Goal: Task Accomplishment & Management: Manage account settings

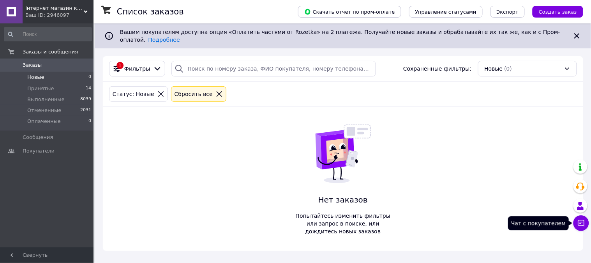
click at [582, 226] on icon at bounding box center [581, 223] width 8 height 8
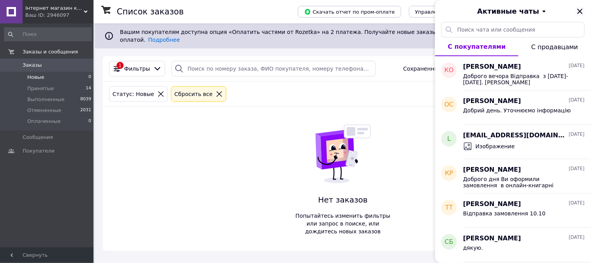
click at [578, 14] on icon "Закрыть" at bounding box center [579, 11] width 9 height 9
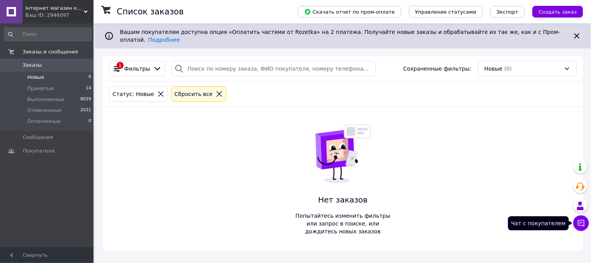
click at [583, 219] on icon at bounding box center [581, 223] width 8 height 8
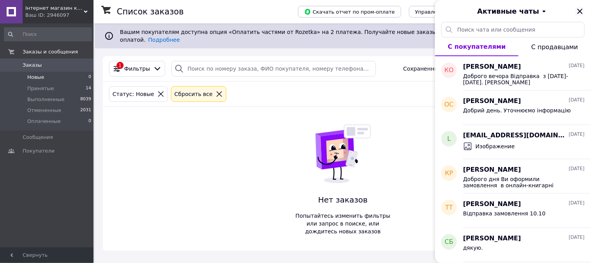
click at [579, 10] on icon "Закрыть" at bounding box center [579, 11] width 5 height 5
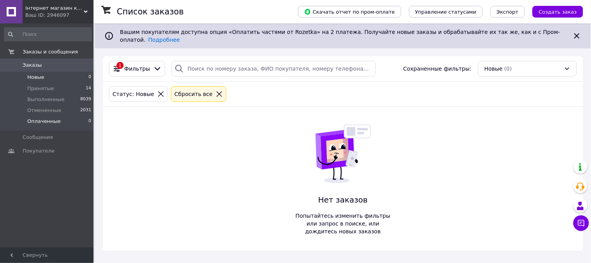
click at [48, 119] on span "Оплаченные" at bounding box center [44, 121] width 34 height 7
click at [35, 78] on span "Новые" at bounding box center [35, 77] width 17 height 7
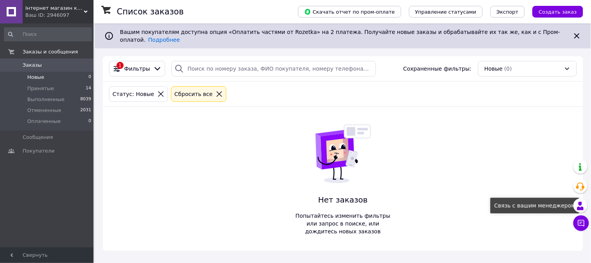
click at [582, 219] on button "Чат с покупателем" at bounding box center [581, 223] width 16 height 16
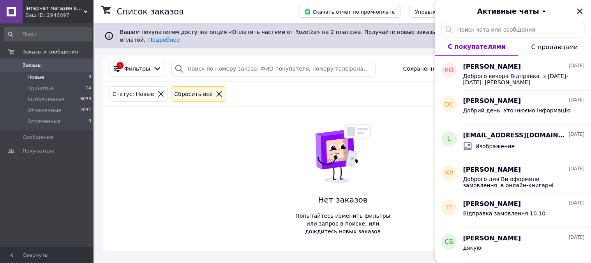
click at [580, 12] on icon "Закрыть" at bounding box center [579, 11] width 5 height 5
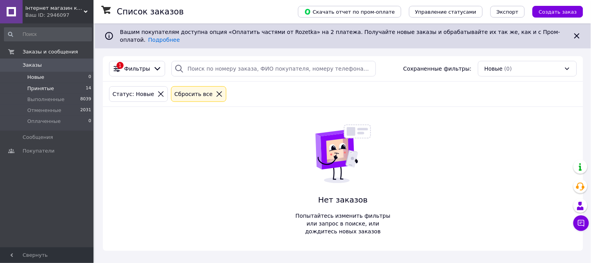
click at [33, 88] on span "Принятые" at bounding box center [40, 88] width 27 height 7
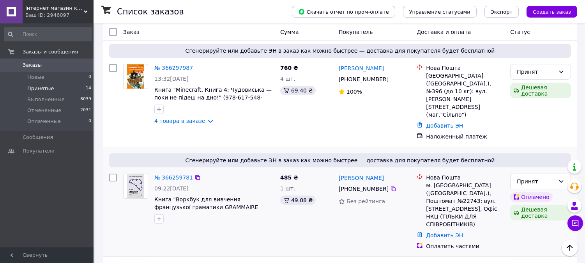
scroll to position [173, 0]
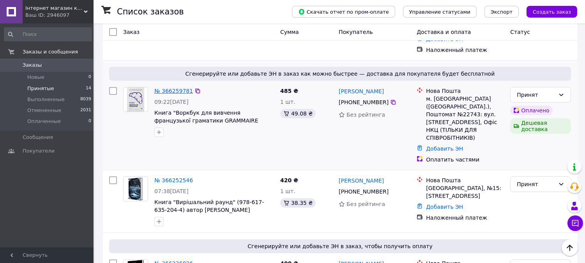
click at [168, 88] on link "№ 366259781" at bounding box center [173, 91] width 39 height 6
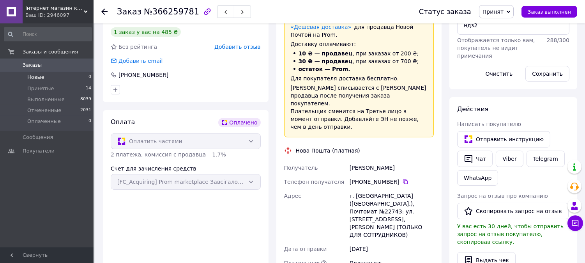
scroll to position [86, 0]
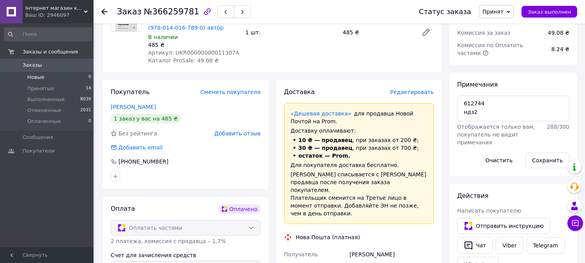
click at [30, 79] on span "Новые" at bounding box center [35, 77] width 17 height 7
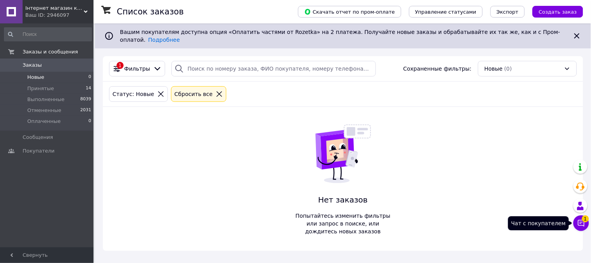
click at [583, 222] on icon at bounding box center [581, 223] width 8 height 8
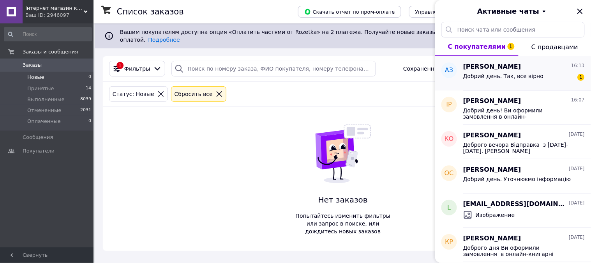
click at [487, 76] on span "Добрий день. Так, все вірно" at bounding box center [503, 76] width 81 height 6
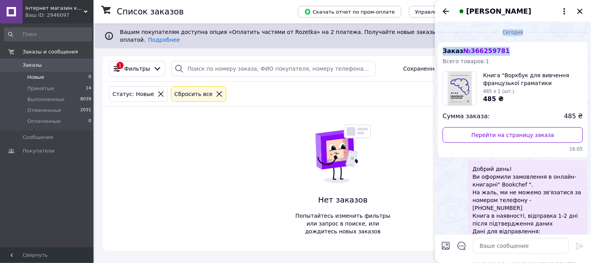
drag, startPoint x: 503, startPoint y: 32, endPoint x: 470, endPoint y: 33, distance: 32.7
click at [470, 33] on div "Сегодня Заказ № 366259781 Всего товаров: 1 Книга "Воркбук для вивчення французь…" at bounding box center [513, 185] width 156 height 326
click at [517, 54] on div "Заказ № 366259781 Всего товаров: 1 Книга "Воркбук для вивчення французької грам…" at bounding box center [513, 99] width 150 height 115
click at [488, 49] on span "№ 366259781" at bounding box center [487, 50] width 46 height 7
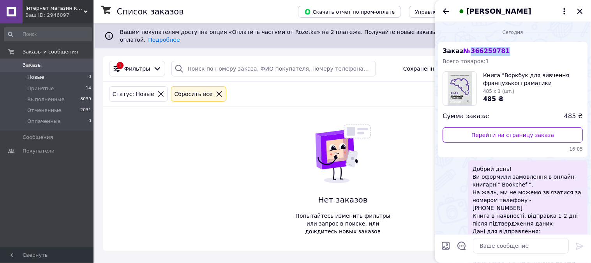
copy span "366259781"
click at [38, 86] on span "Принятые" at bounding box center [40, 88] width 27 height 7
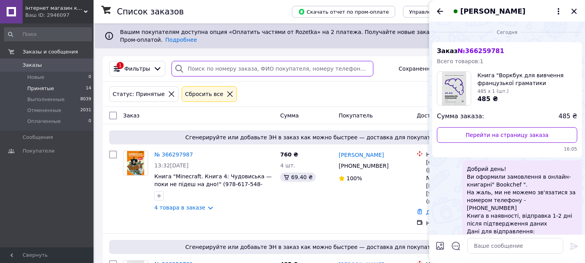
click at [220, 67] on input "search" at bounding box center [272, 69] width 202 height 16
paste input "366259781"
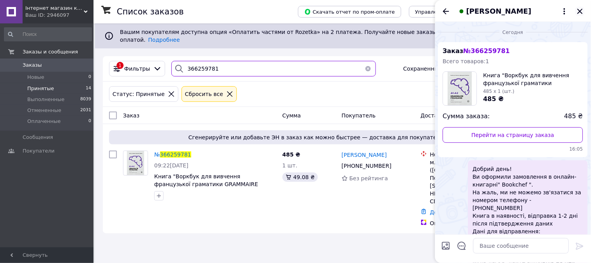
type input "366259781"
click at [582, 11] on icon "Закрыть" at bounding box center [579, 11] width 9 height 9
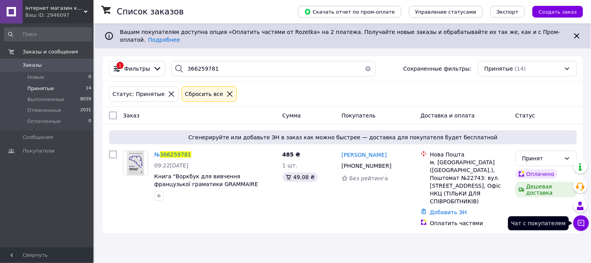
click at [582, 220] on icon at bounding box center [581, 223] width 7 height 7
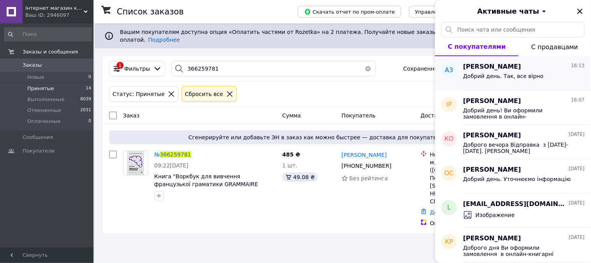
click at [515, 78] on span "Добрий день. Так, все вірно" at bounding box center [503, 76] width 81 height 6
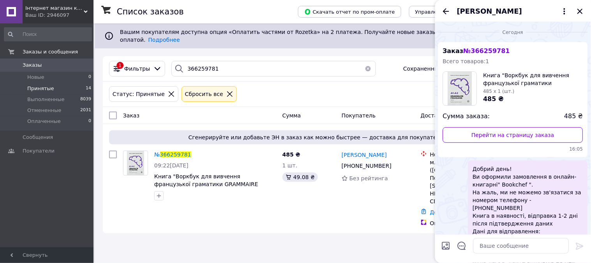
scroll to position [92, 0]
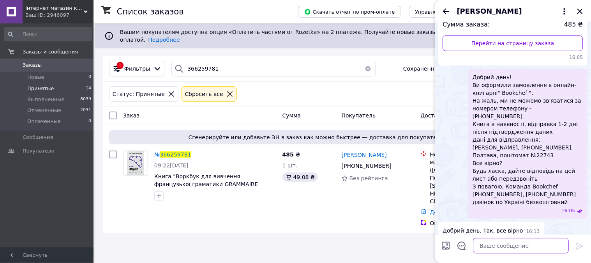
click at [496, 245] on textarea at bounding box center [521, 246] width 96 height 16
paste textarea "Дякуємо за зворотний зв'язок. Очікуйте на відправлення Гарного дня З повагою, о…"
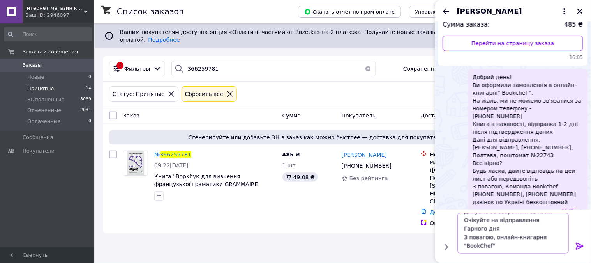
scroll to position [116, 0]
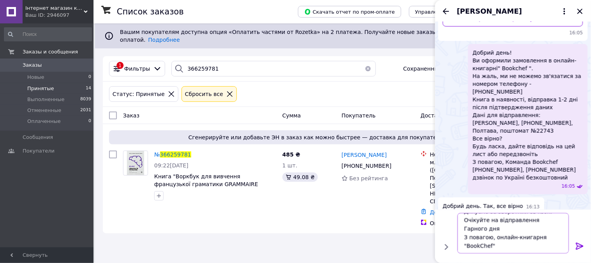
type textarea "Дякуємо за зворотний зв'язок. Очікуйте на відправлення Гарного дня З повагою, о…"
click at [578, 243] on icon at bounding box center [579, 245] width 9 height 9
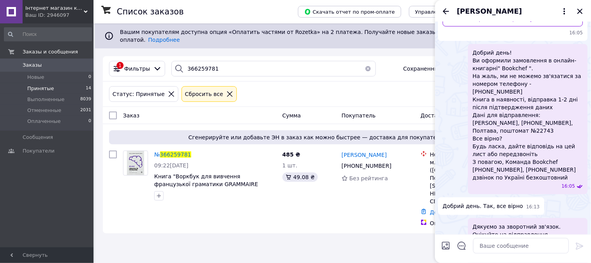
scroll to position [143, 0]
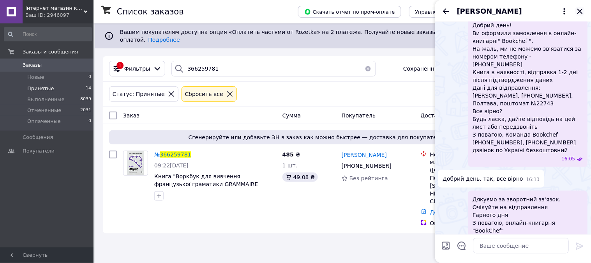
click at [577, 13] on icon "Закрыть" at bounding box center [579, 11] width 9 height 9
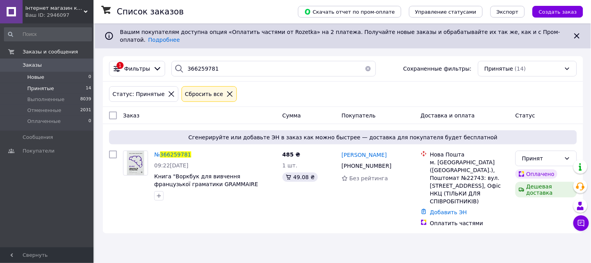
click at [32, 76] on span "Новые" at bounding box center [35, 77] width 17 height 7
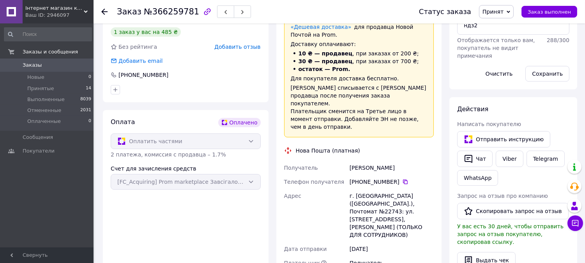
scroll to position [216, 0]
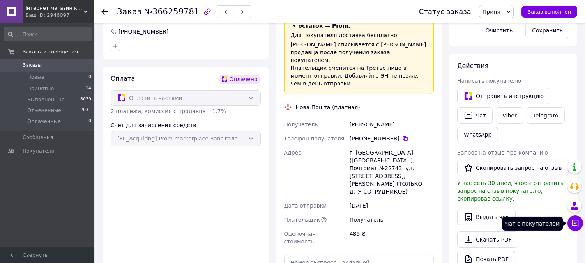
click at [573, 222] on icon at bounding box center [575, 223] width 8 height 8
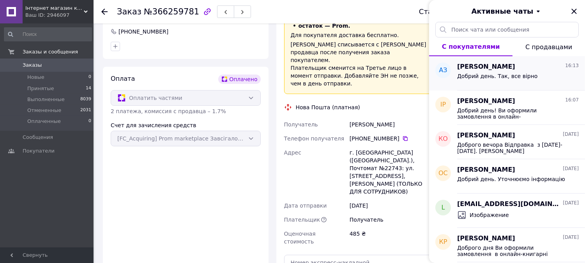
click at [521, 71] on div "Добрий день. Так, все вірно" at bounding box center [518, 77] width 122 height 12
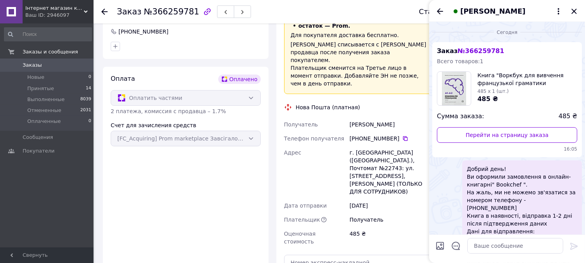
scroll to position [92, 0]
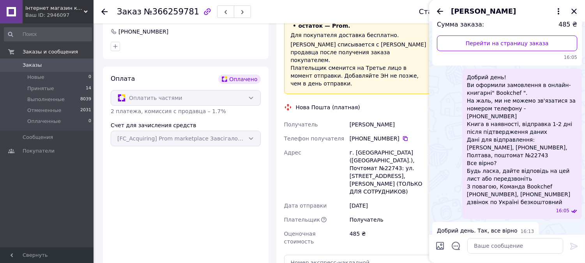
click at [573, 9] on icon "Закрыть" at bounding box center [573, 11] width 9 height 9
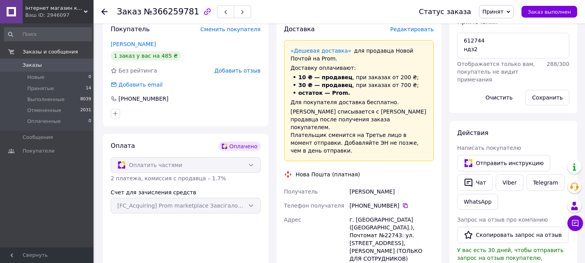
scroll to position [63, 0]
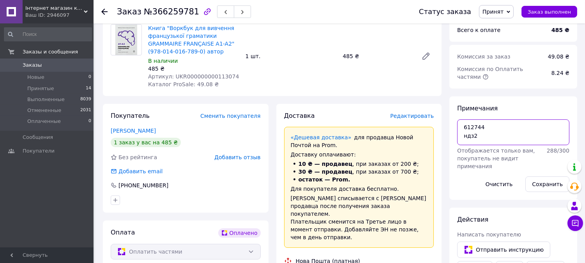
click at [474, 119] on textarea "612744 ндз2" at bounding box center [513, 132] width 112 height 26
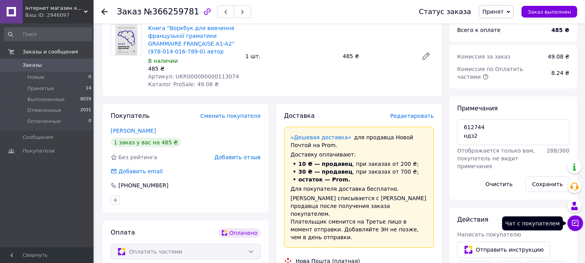
click at [577, 220] on icon at bounding box center [575, 223] width 8 height 8
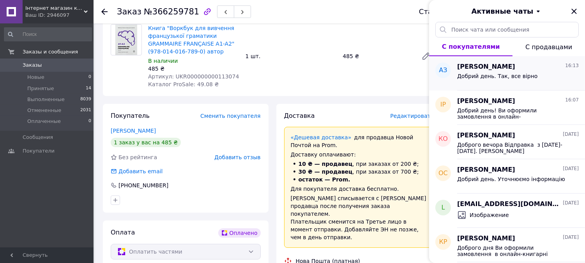
click at [518, 79] on span "Добрий день. Так, все вірно" at bounding box center [497, 76] width 81 height 6
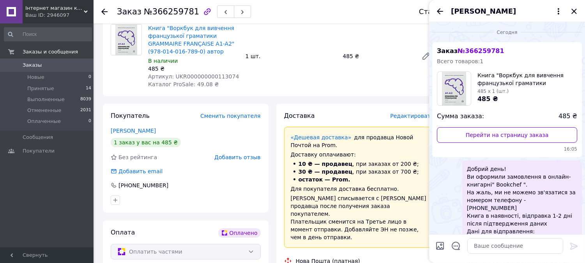
scroll to position [92, 0]
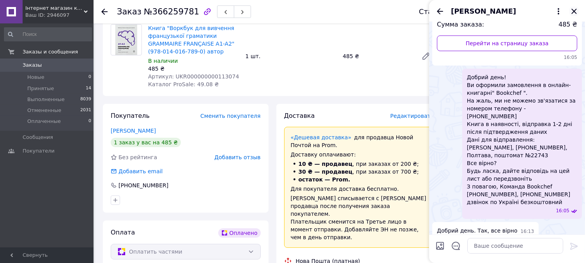
click at [573, 10] on icon "Закрыть" at bounding box center [573, 11] width 5 height 5
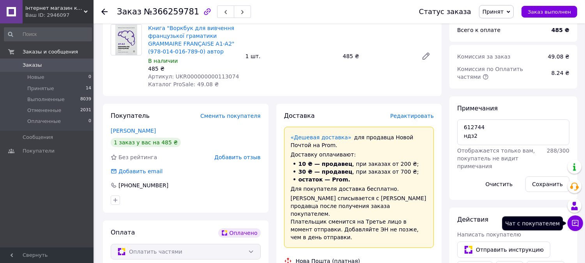
click at [578, 225] on icon at bounding box center [575, 223] width 7 height 7
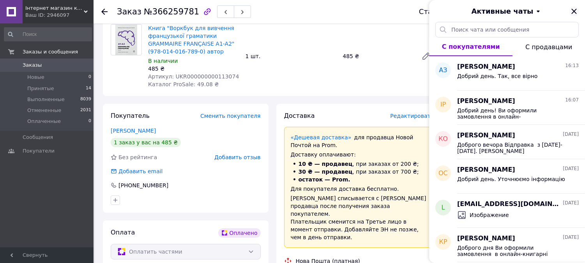
click at [575, 10] on icon "Закрыть" at bounding box center [573, 11] width 5 height 5
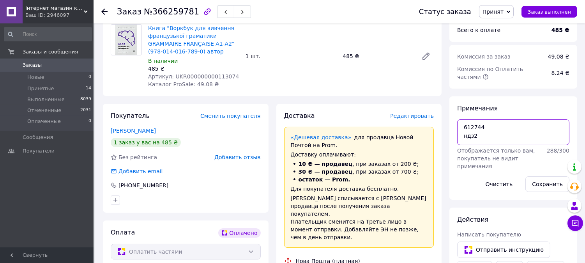
click at [490, 137] on textarea "612744 ндз2" at bounding box center [513, 132] width 112 height 26
type textarea "612744 ндз2 К Отгр"
click at [550, 176] on button "Сохранить" at bounding box center [547, 184] width 44 height 16
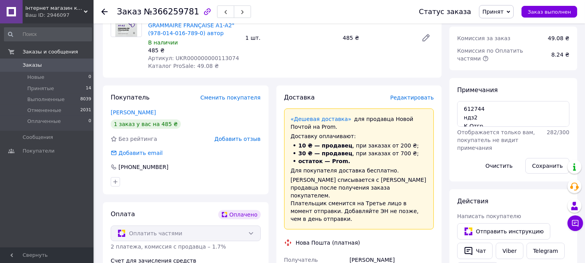
scroll to position [0, 0]
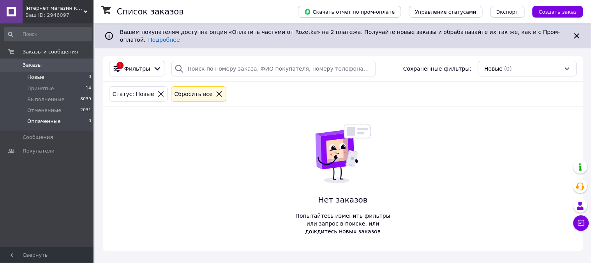
click at [39, 122] on span "Оплаченные" at bounding box center [44, 121] width 34 height 7
click at [38, 77] on span "Новые" at bounding box center [35, 77] width 17 height 7
click at [49, 124] on span "Оплаченные" at bounding box center [44, 121] width 34 height 7
click at [32, 74] on span "Новые" at bounding box center [35, 77] width 17 height 7
click at [40, 87] on span "Принятые" at bounding box center [40, 88] width 27 height 7
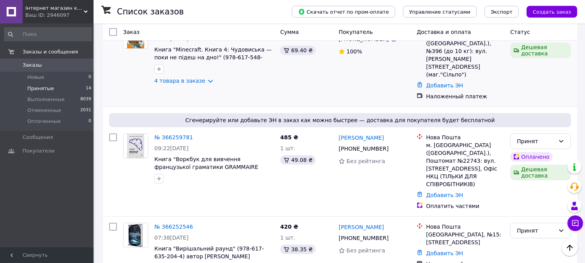
scroll to position [40, 0]
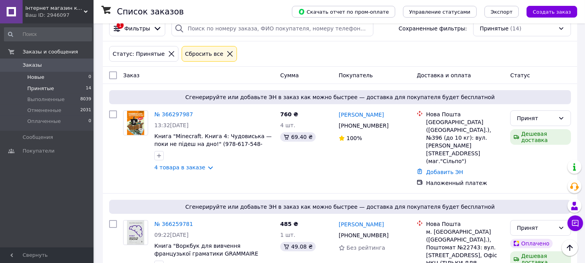
click at [32, 78] on span "Новые" at bounding box center [35, 77] width 17 height 7
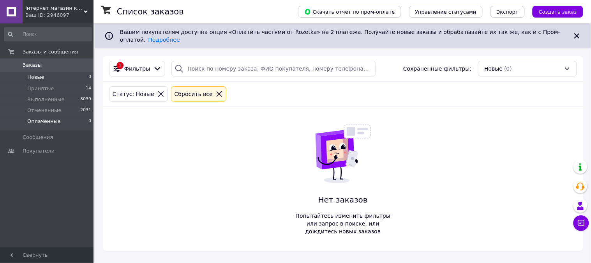
click at [44, 121] on span "Оплаченные" at bounding box center [44, 121] width 34 height 7
click at [35, 87] on span "Принятые" at bounding box center [40, 88] width 27 height 7
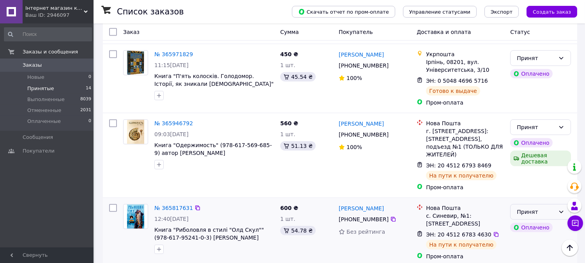
scroll to position [909, 0]
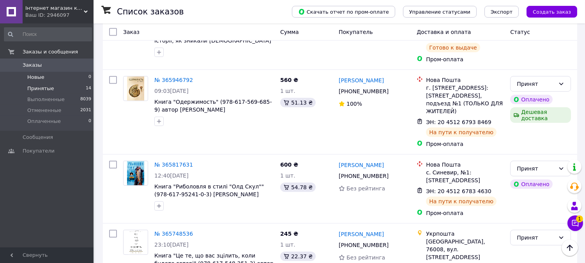
click at [37, 75] on span "Новые" at bounding box center [35, 77] width 17 height 7
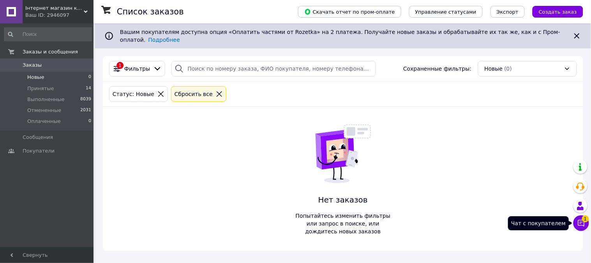
click at [580, 220] on icon at bounding box center [581, 223] width 7 height 7
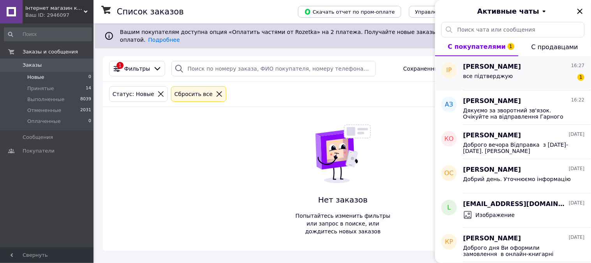
click at [491, 73] on span "все підтверджую" at bounding box center [488, 76] width 50 height 6
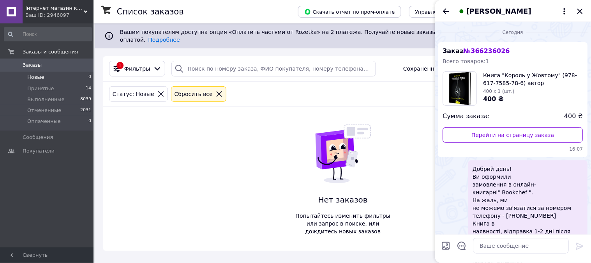
click at [481, 51] on span "№ 366236026" at bounding box center [487, 50] width 46 height 7
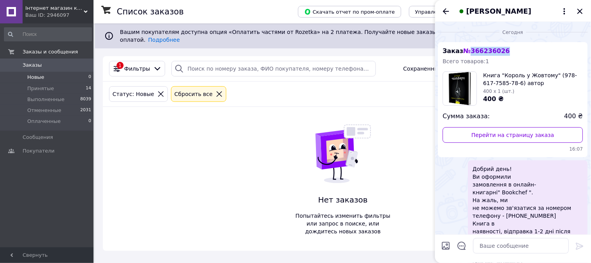
click at [481, 51] on span "№ 366236026" at bounding box center [487, 50] width 46 height 7
click at [580, 10] on icon "Закрыть" at bounding box center [579, 11] width 9 height 9
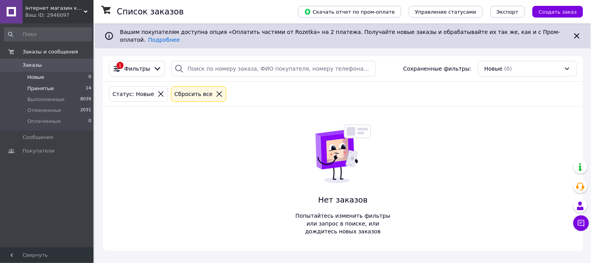
click at [26, 83] on li "Принятые 14" at bounding box center [48, 88] width 96 height 11
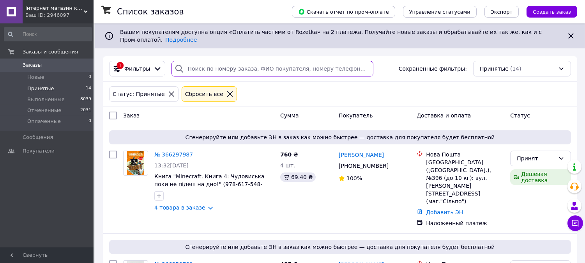
click at [191, 61] on input "search" at bounding box center [272, 69] width 202 height 16
paste input "366236026"
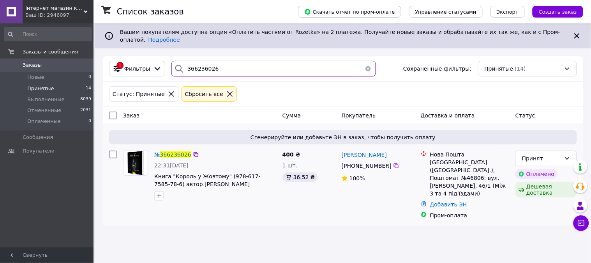
type input "366236026"
click at [171, 151] on span "366236026" at bounding box center [175, 154] width 31 height 6
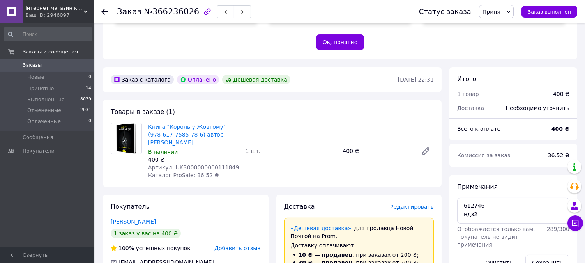
scroll to position [259, 0]
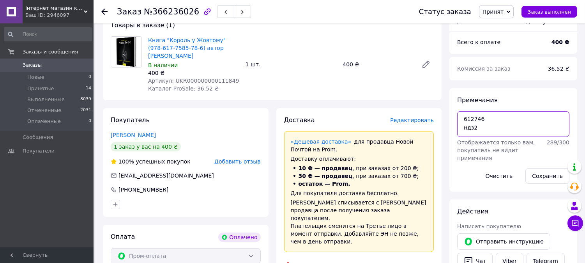
click at [474, 117] on textarea "612746 ндз2" at bounding box center [513, 124] width 112 height 26
click at [471, 117] on textarea "612746 ндз2" at bounding box center [513, 124] width 112 height 26
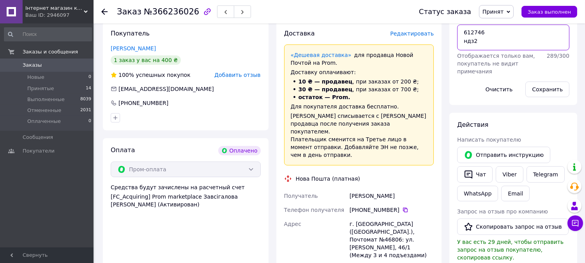
scroll to position [216, 0]
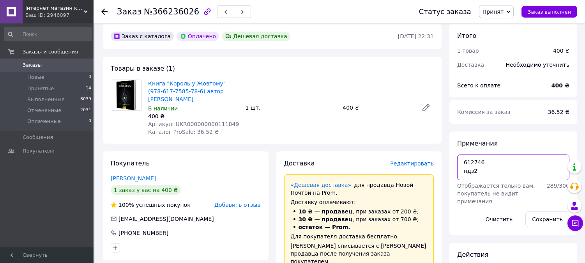
click at [470, 161] on textarea "612746 ндз2" at bounding box center [513, 167] width 112 height 26
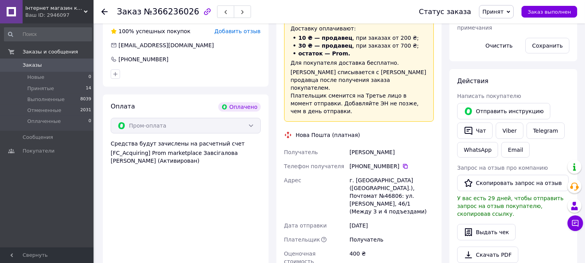
scroll to position [303, 0]
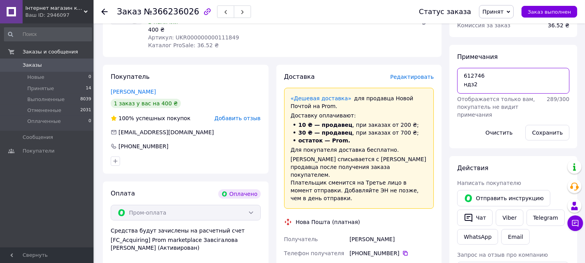
click at [471, 72] on textarea "612746 ндз2" at bounding box center [513, 81] width 112 height 26
click at [472, 72] on textarea "612746 ндз2" at bounding box center [513, 81] width 112 height 26
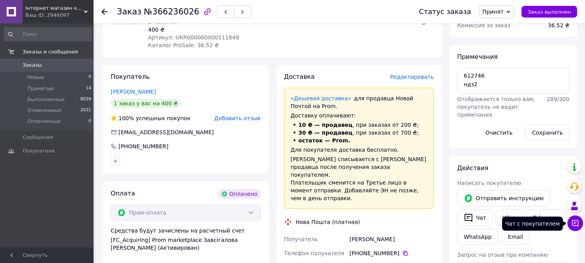
click at [575, 224] on icon at bounding box center [575, 223] width 8 height 8
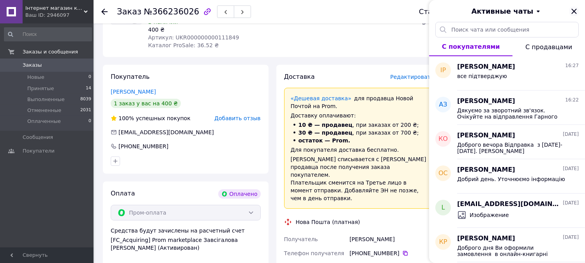
click at [574, 14] on icon "Закрыть" at bounding box center [573, 11] width 9 height 9
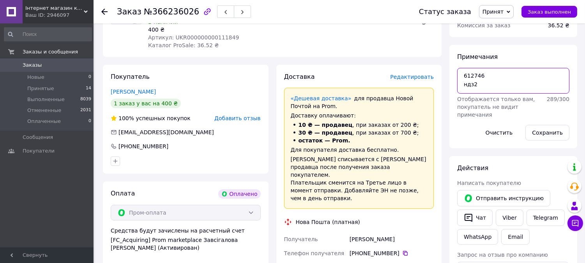
click at [487, 88] on textarea "612746 ндз2" at bounding box center [513, 81] width 112 height 26
type textarea "612746 ндз2 К Отгр"
click at [548, 132] on button "Сохранить" at bounding box center [547, 133] width 44 height 16
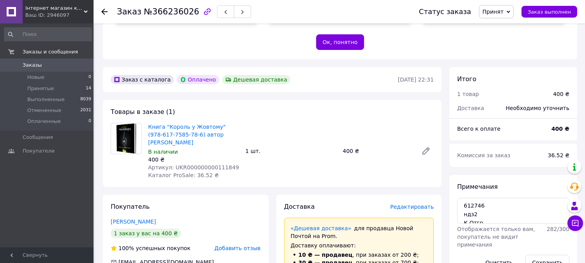
drag, startPoint x: 37, startPoint y: 75, endPoint x: 106, endPoint y: 92, distance: 70.6
click at [37, 75] on span "Новые" at bounding box center [35, 77] width 17 height 7
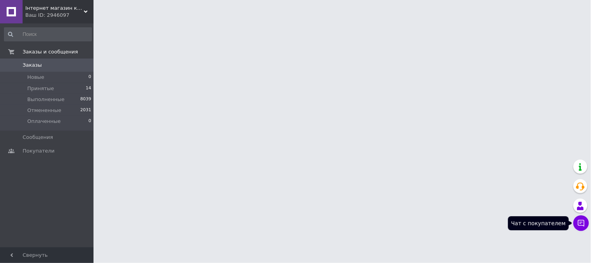
click at [580, 221] on icon at bounding box center [581, 223] width 8 height 8
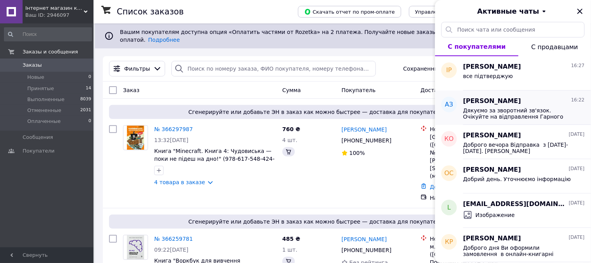
click at [489, 108] on span "Дякуємо за зворотний зв'язок. Очікуйте на відправлення Гарного дня З повагою, о…" at bounding box center [518, 113] width 111 height 12
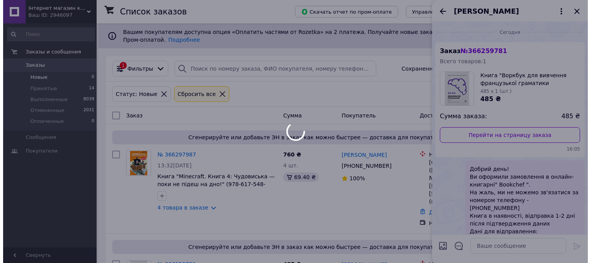
scroll to position [143, 0]
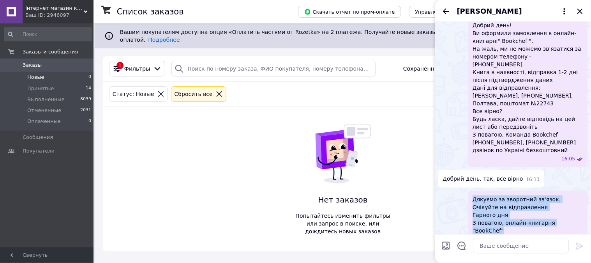
drag, startPoint x: 474, startPoint y: 191, endPoint x: 578, endPoint y: 214, distance: 106.2
click at [578, 214] on div "Дякуємо за зворотний зв'язок. Очікуйте на відправлення Гарного дня З повагою, о…" at bounding box center [528, 218] width 120 height 56
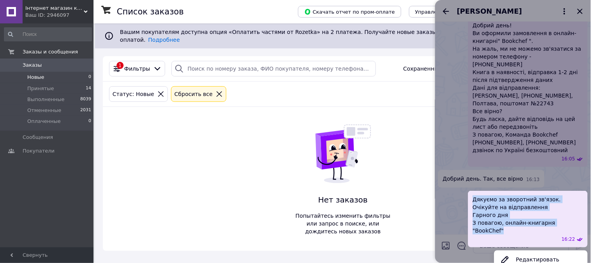
copy span "Дякуємо за зворотний зв'язок. Очікуйте на відправлення Гарного дня З повагою, о…"
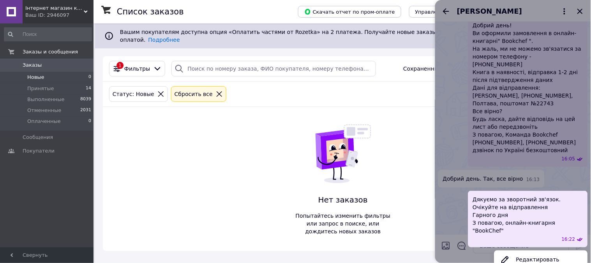
click at [467, 62] on div at bounding box center [513, 131] width 156 height 263
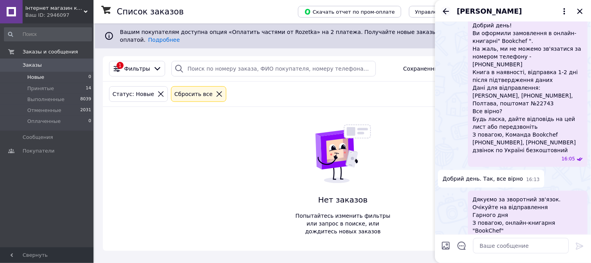
click at [449, 11] on icon "Назад" at bounding box center [446, 11] width 6 height 6
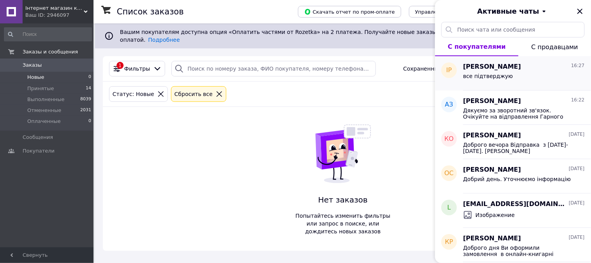
click at [479, 63] on span "[PERSON_NAME]" at bounding box center [492, 66] width 58 height 9
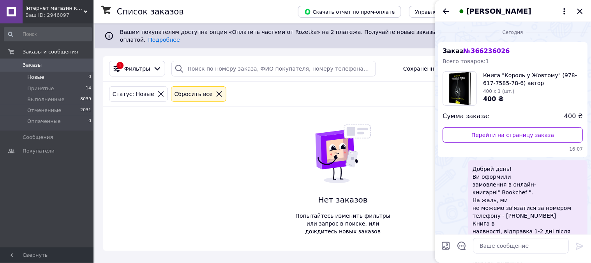
scroll to position [146, 0]
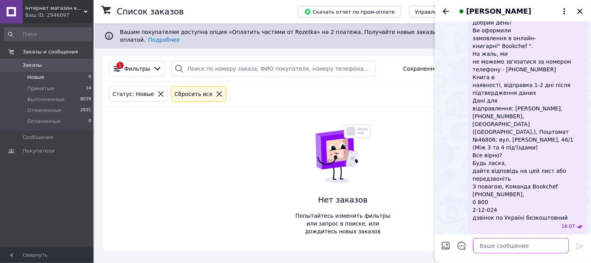
click at [503, 246] on textarea at bounding box center [521, 246] width 96 height 16
paste textarea "Дякуємо за зворотний зв'язок. Очікуйте на відправлення Гарного дня З повагою, о…"
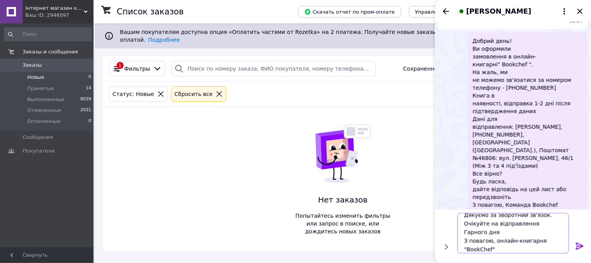
scroll to position [171, 0]
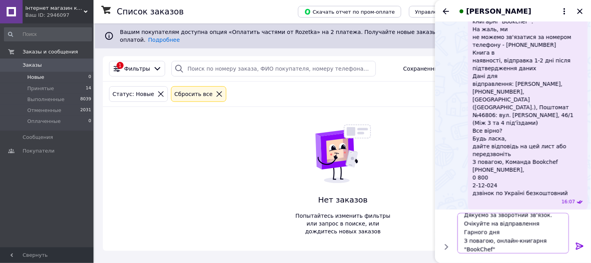
type textarea "Дякуємо за зворотний зв'язок. Очікуйте на відправлення Гарного дня З повагою, о…"
click at [581, 246] on icon at bounding box center [579, 245] width 7 height 7
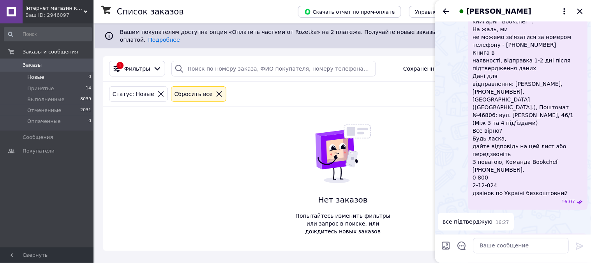
scroll to position [198, 0]
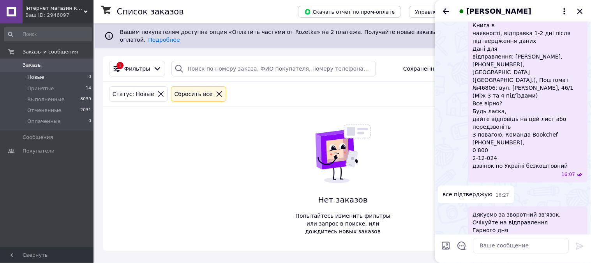
click at [446, 11] on icon "Назад" at bounding box center [446, 11] width 6 height 6
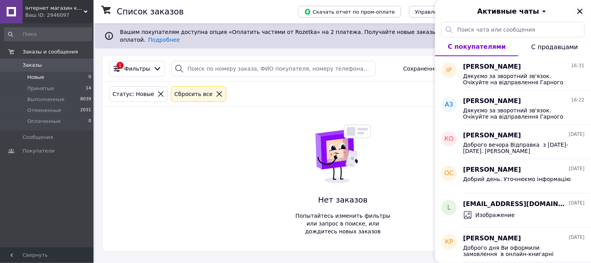
click at [581, 8] on icon "Закрыть" at bounding box center [579, 11] width 9 height 9
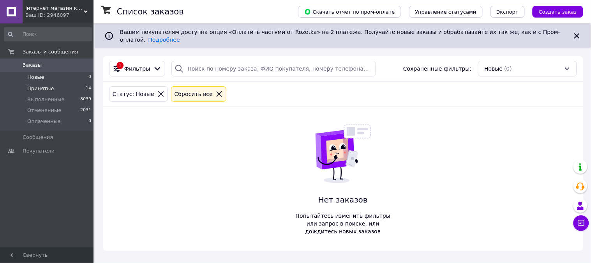
click at [37, 86] on span "Принятые" at bounding box center [40, 88] width 27 height 7
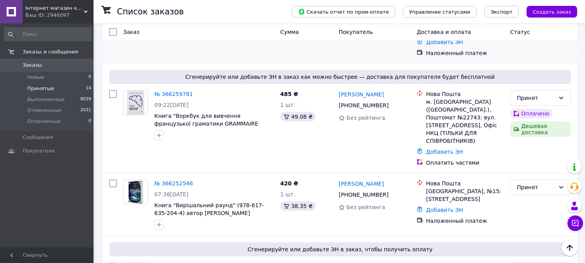
scroll to position [83, 0]
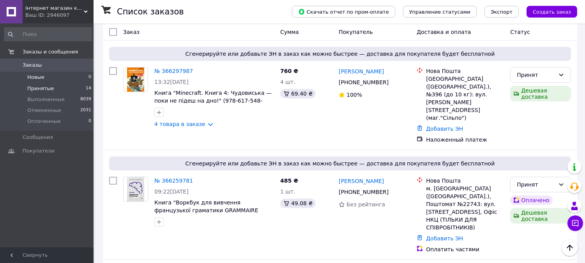
click at [36, 78] on span "Новые" at bounding box center [35, 77] width 17 height 7
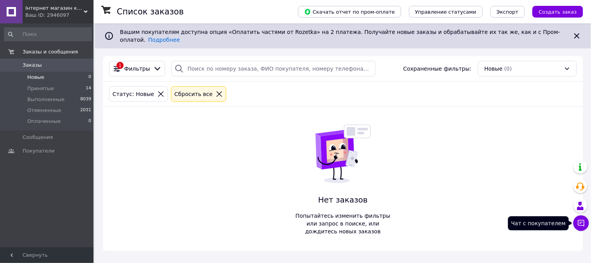
click at [583, 220] on icon at bounding box center [581, 223] width 7 height 7
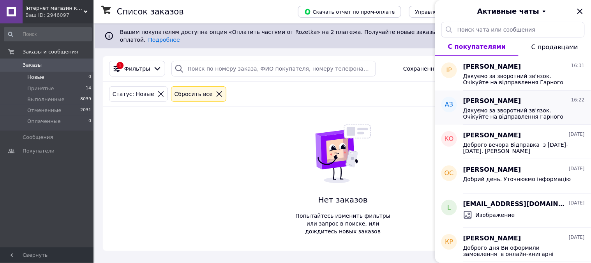
click at [508, 110] on span "Дякуємо за зворотний зв'язок. Очікуйте на відправлення Гарного дня З повагою, о…" at bounding box center [518, 113] width 111 height 12
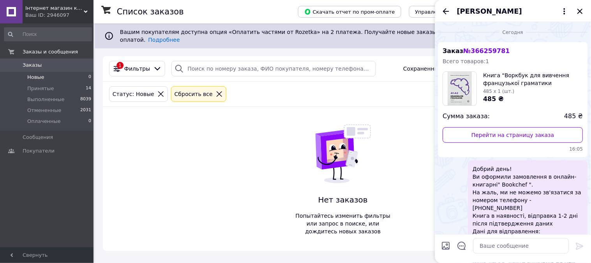
scroll to position [143, 0]
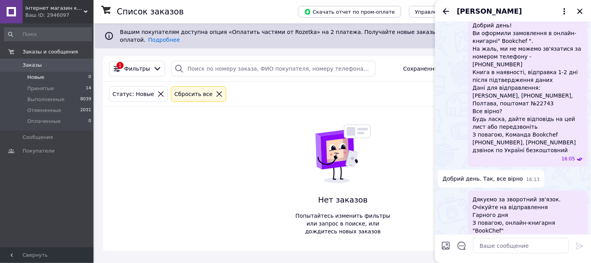
click at [442, 10] on icon "Назад" at bounding box center [445, 11] width 9 height 9
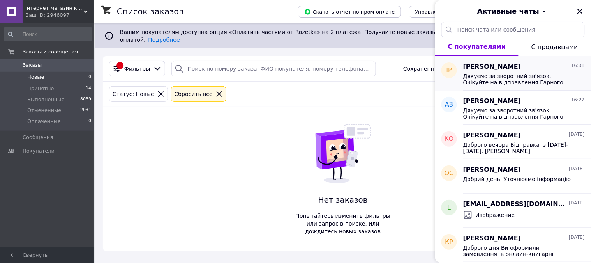
click at [507, 79] on span "Дякуємо за зворотний зв'язок. Очікуйте на відправлення Гарного дня З повагою, о…" at bounding box center [518, 79] width 111 height 12
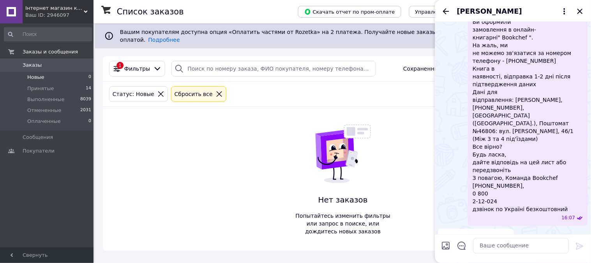
scroll to position [198, 0]
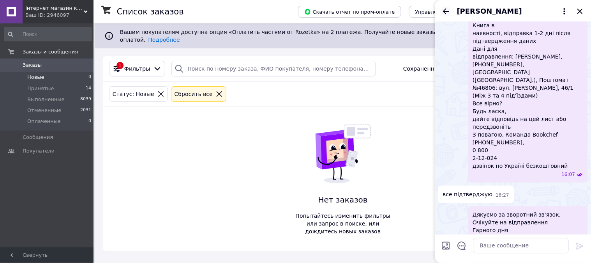
click at [447, 13] on icon "Назад" at bounding box center [445, 11] width 9 height 9
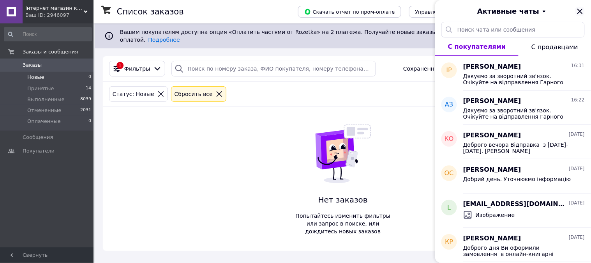
click at [579, 11] on icon "Закрыть" at bounding box center [579, 11] width 9 height 9
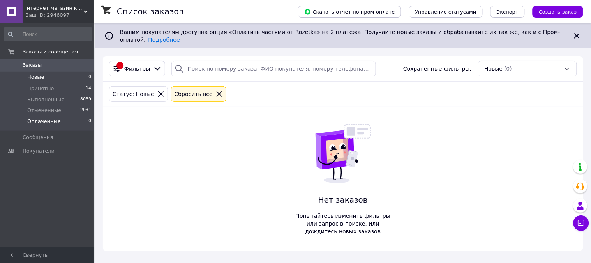
click at [38, 122] on span "Оплаченные" at bounding box center [44, 121] width 34 height 7
click at [36, 77] on span "Новые" at bounding box center [35, 77] width 17 height 7
click at [575, 226] on button "Чат с покупателем" at bounding box center [581, 223] width 16 height 16
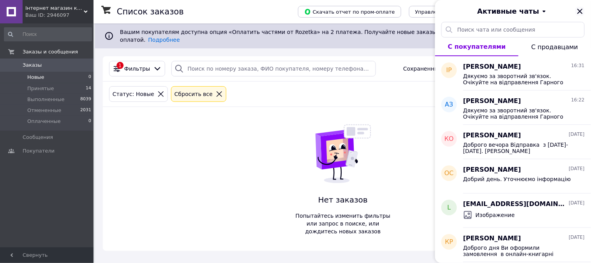
click at [578, 8] on icon "Закрыть" at bounding box center [579, 11] width 9 height 9
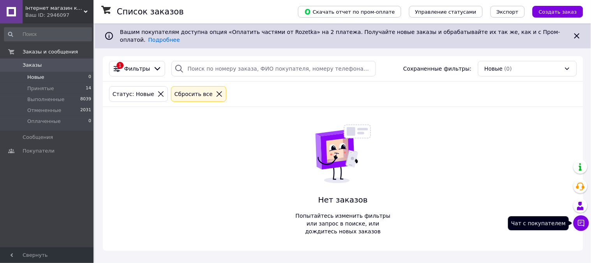
click at [580, 224] on icon at bounding box center [581, 223] width 8 height 8
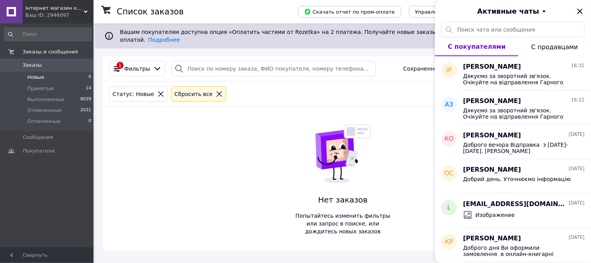
click at [578, 13] on icon "Закрыть" at bounding box center [579, 11] width 5 height 5
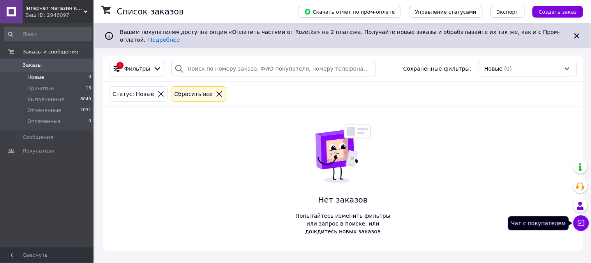
click at [580, 217] on button "Чат с покупателем" at bounding box center [581, 223] width 16 height 16
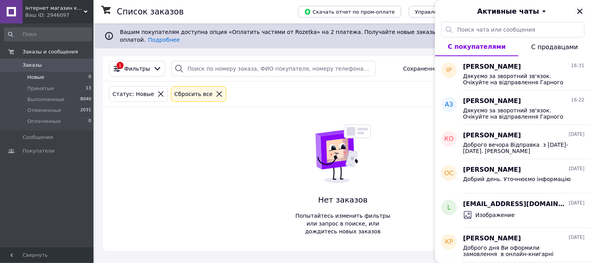
click at [581, 9] on icon "Закрыть" at bounding box center [579, 11] width 9 height 9
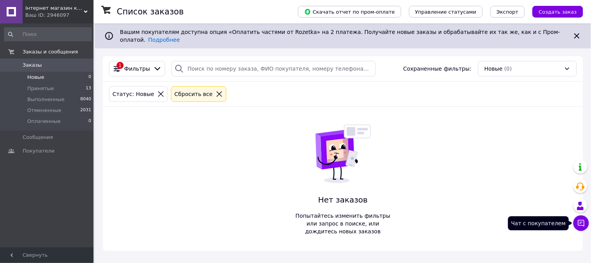
click at [583, 220] on icon at bounding box center [581, 223] width 7 height 7
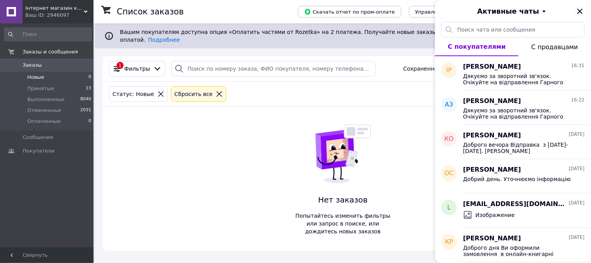
click at [580, 13] on icon "Закрыть" at bounding box center [579, 11] width 9 height 9
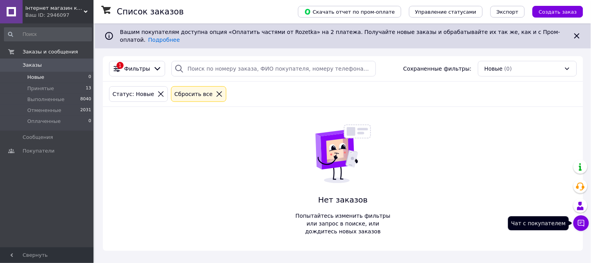
click at [585, 220] on icon at bounding box center [581, 223] width 8 height 8
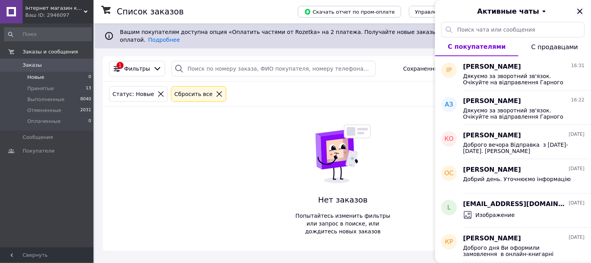
click at [582, 10] on icon "Закрыть" at bounding box center [579, 11] width 5 height 5
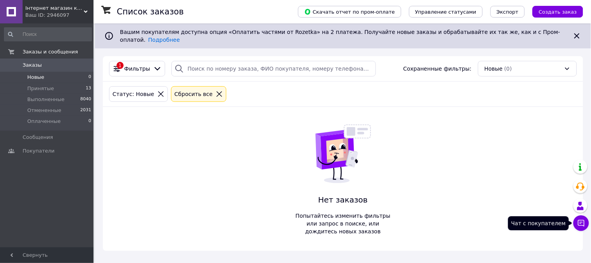
click at [578, 225] on icon at bounding box center [581, 223] width 7 height 7
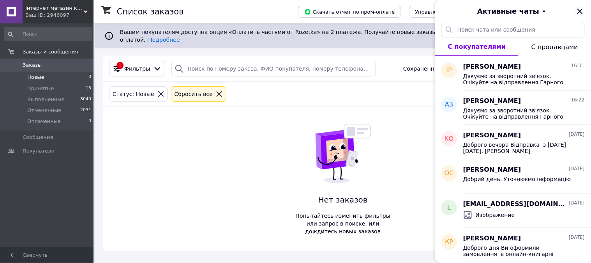
click at [580, 9] on icon "Закрыть" at bounding box center [579, 11] width 9 height 9
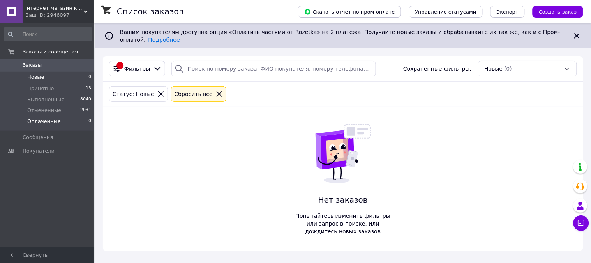
click at [41, 122] on span "Оплаченные" at bounding box center [44, 121] width 34 height 7
click at [35, 77] on span "Новые" at bounding box center [35, 77] width 17 height 7
click at [406, 126] on div "1 Фильтры Сохраненные фильтры: Новые (0) Статус: Новые Сбросить все Нет заказов…" at bounding box center [343, 153] width 480 height 194
click at [585, 226] on icon at bounding box center [581, 223] width 7 height 7
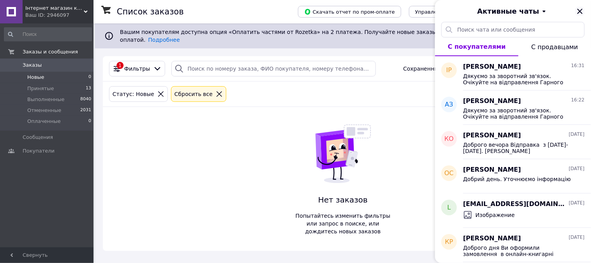
click at [580, 14] on icon "Закрыть" at bounding box center [579, 11] width 9 height 9
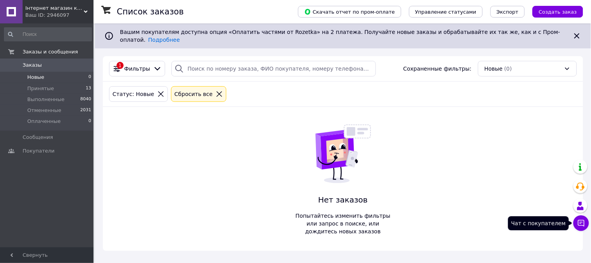
click at [579, 225] on icon at bounding box center [581, 223] width 7 height 7
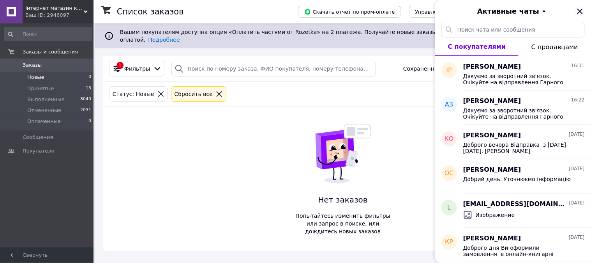
click at [581, 10] on icon "Закрыть" at bounding box center [579, 11] width 5 height 5
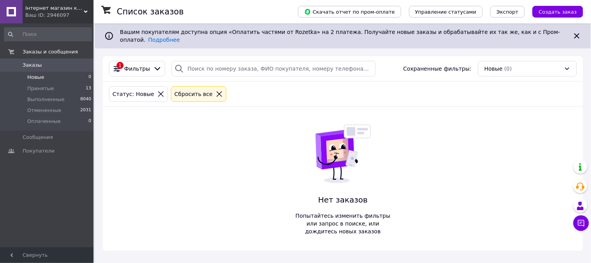
click at [34, 79] on span "Новые" at bounding box center [35, 77] width 17 height 7
click at [43, 118] on span "Оплаченные" at bounding box center [44, 121] width 34 height 7
click at [36, 78] on span "Новые" at bounding box center [35, 77] width 17 height 7
click at [583, 226] on icon at bounding box center [581, 223] width 8 height 8
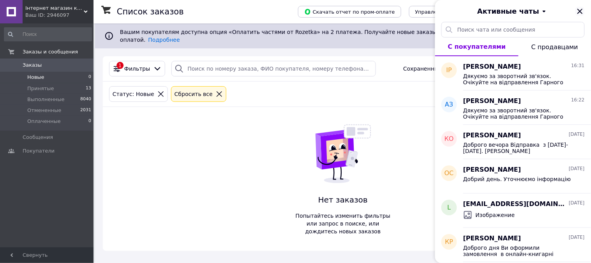
click at [579, 11] on icon "Закрыть" at bounding box center [579, 11] width 5 height 5
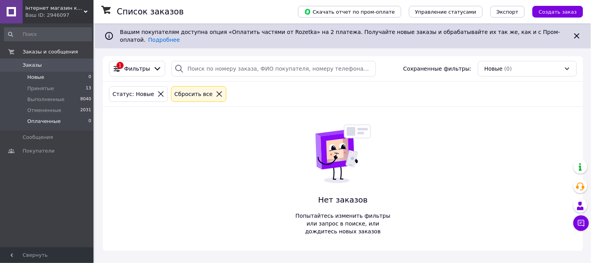
click at [41, 122] on span "Оплаченные" at bounding box center [44, 121] width 34 height 7
click at [37, 76] on span "Новые" at bounding box center [35, 77] width 17 height 7
click at [582, 223] on icon at bounding box center [581, 223] width 8 height 8
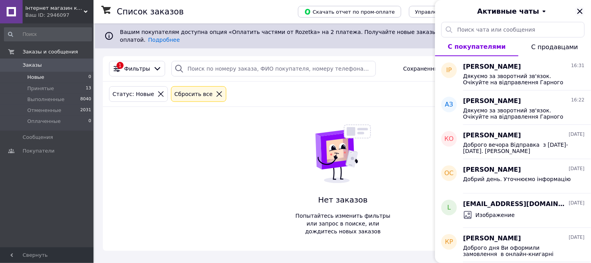
click at [578, 10] on icon "Закрыть" at bounding box center [579, 11] width 9 height 9
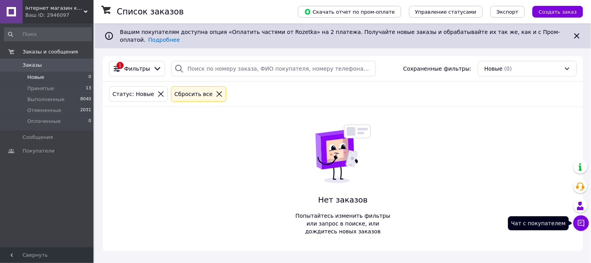
click at [579, 227] on icon at bounding box center [581, 223] width 8 height 8
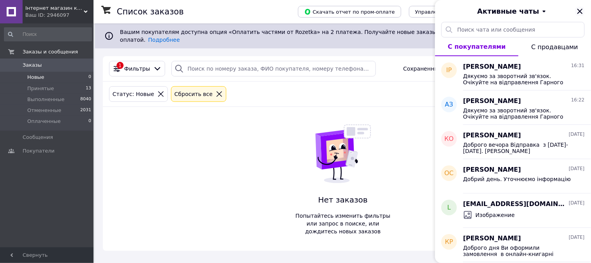
click at [581, 9] on icon "Закрыть" at bounding box center [579, 11] width 9 height 9
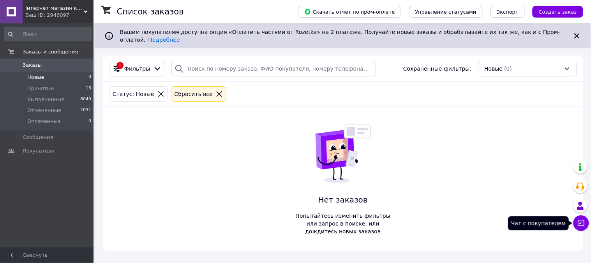
click at [583, 219] on icon at bounding box center [581, 223] width 8 height 8
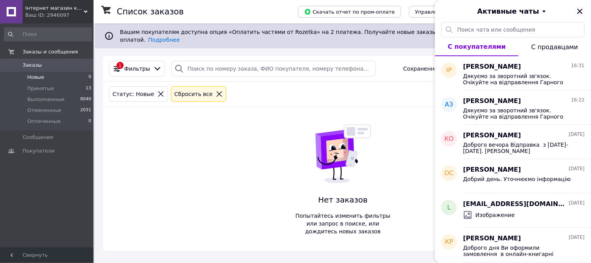
click at [580, 11] on icon "Закрыть" at bounding box center [579, 11] width 5 height 5
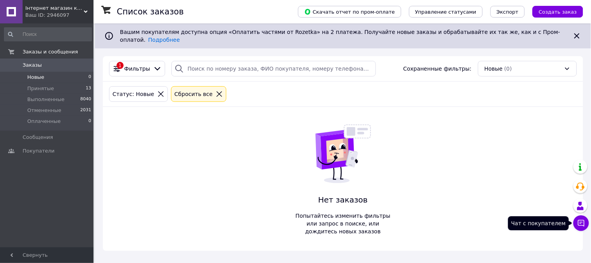
click at [585, 217] on button "Чат с покупателем" at bounding box center [581, 223] width 16 height 16
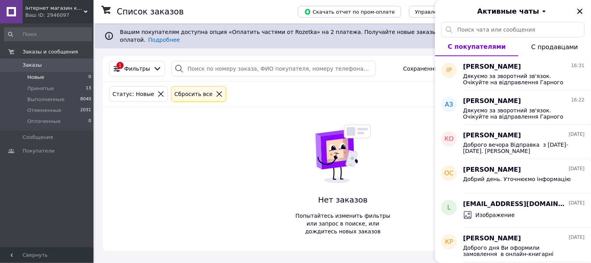
click at [581, 12] on icon "Закрыть" at bounding box center [579, 11] width 5 height 5
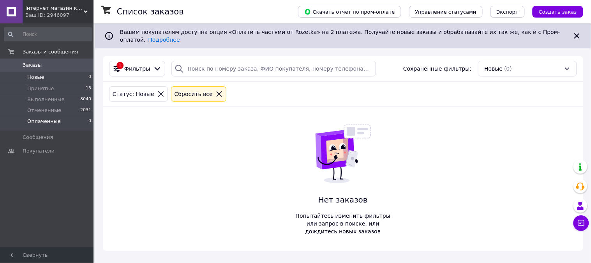
click at [44, 121] on span "Оплаченные" at bounding box center [44, 121] width 34 height 7
click at [38, 77] on span "Новые" at bounding box center [35, 77] width 17 height 7
click at [45, 119] on span "Оплаченные" at bounding box center [44, 121] width 34 height 7
click at [39, 76] on span "Новые" at bounding box center [35, 77] width 17 height 7
click at [48, 119] on span "Оплаченные" at bounding box center [44, 121] width 34 height 7
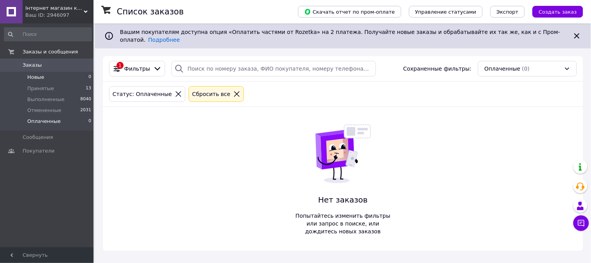
click at [37, 79] on span "Новые" at bounding box center [35, 77] width 17 height 7
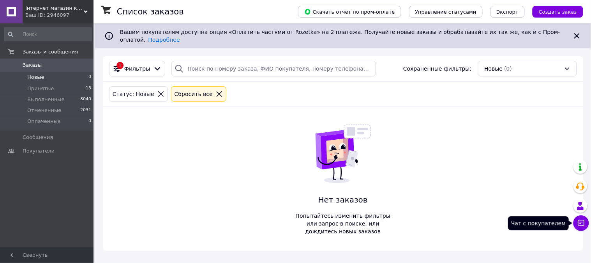
click at [574, 220] on button "Чат с покупателем" at bounding box center [581, 223] width 16 height 16
